Goal: Check status: Check status

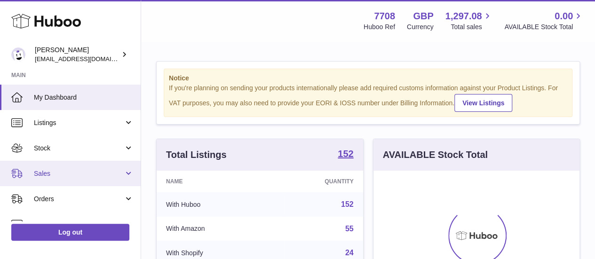
scroll to position [147, 206]
click at [79, 168] on link "Sales" at bounding box center [70, 173] width 141 height 25
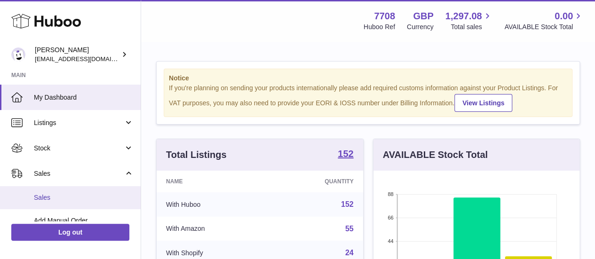
click at [73, 198] on span "Sales" at bounding box center [84, 197] width 100 height 9
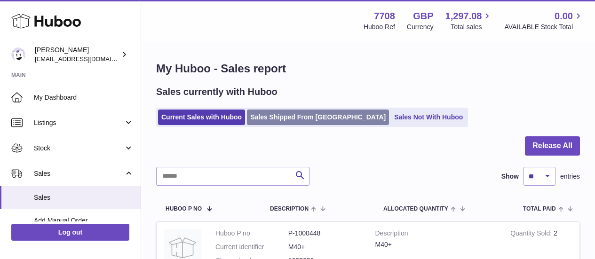
click at [330, 118] on link "Sales Shipped From [GEOGRAPHIC_DATA]" at bounding box center [318, 118] width 142 height 16
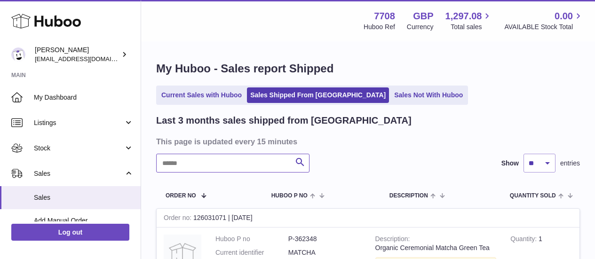
click at [231, 159] on input "text" at bounding box center [232, 163] width 153 height 19
paste input "*******"
type input "*******"
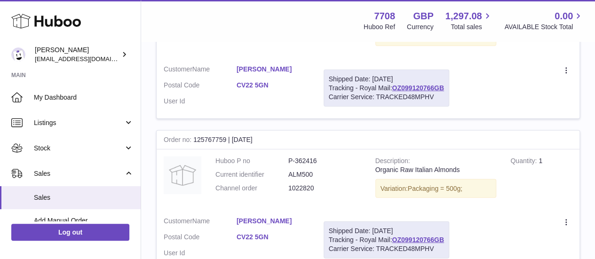
scroll to position [1300, 0]
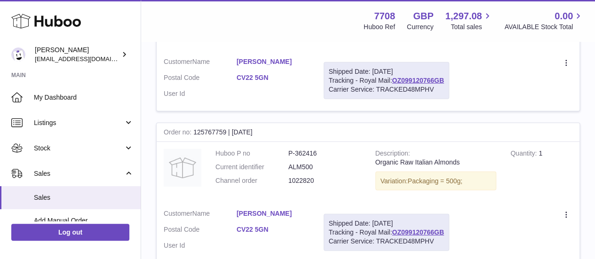
click at [216, 123] on div "Order no 125767759 | [DATE]" at bounding box center [368, 132] width 423 height 19
click at [245, 123] on div "Order no 125767759 | [DATE]" at bounding box center [368, 132] width 423 height 19
drag, startPoint x: 230, startPoint y: 117, endPoint x: 192, endPoint y: 116, distance: 37.2
click at [192, 123] on div "Order no 125767759 | [DATE]" at bounding box center [368, 132] width 423 height 19
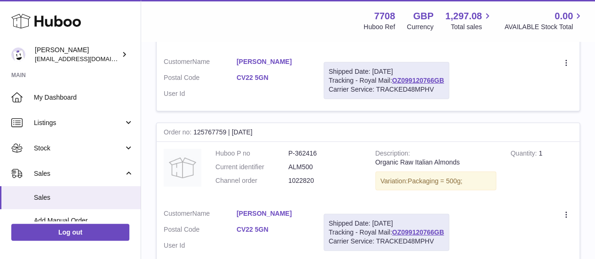
copy div "125767759"
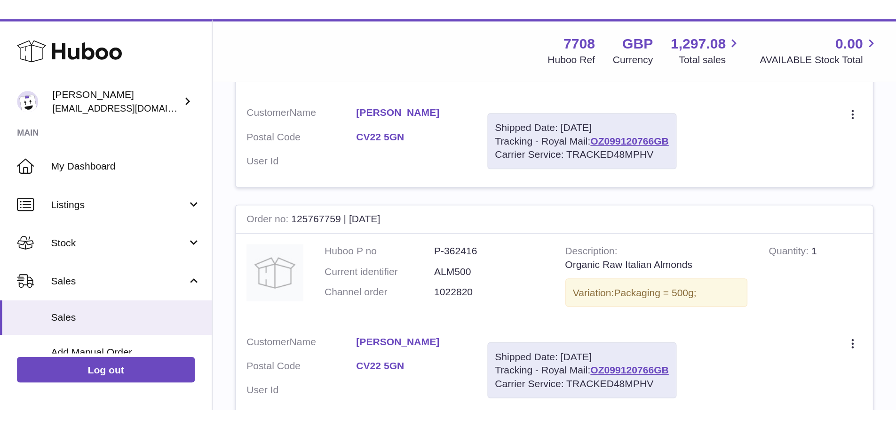
scroll to position [924, 0]
